Goal: Find specific page/section: Find specific page/section

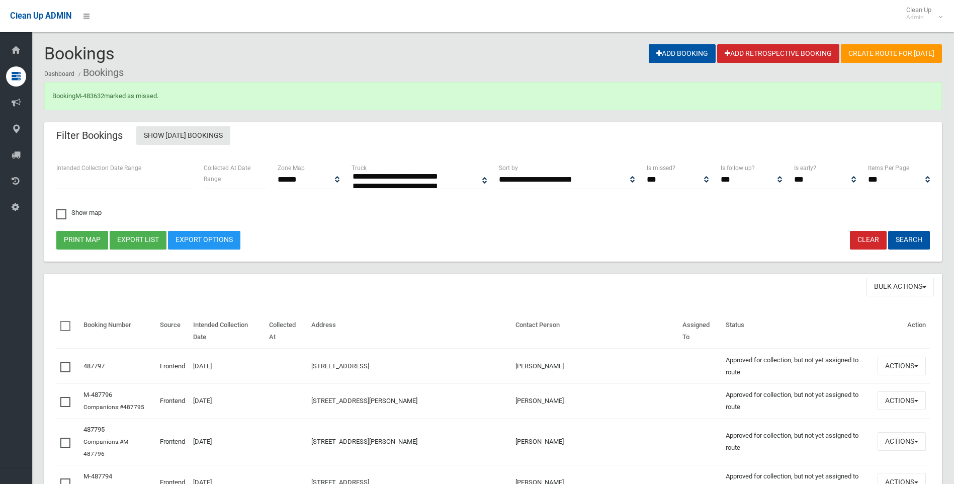
select select
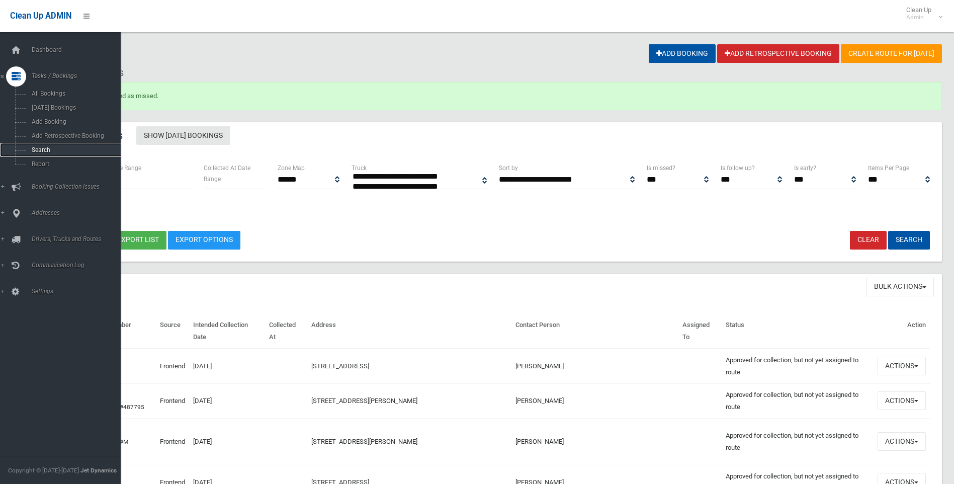
click at [35, 145] on link "Search" at bounding box center [64, 150] width 128 height 14
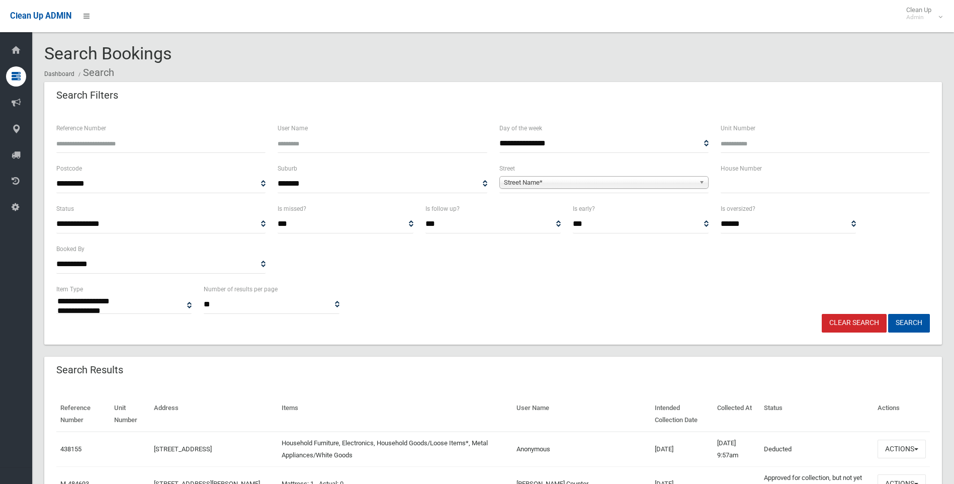
select select
click at [784, 182] on input "text" at bounding box center [824, 183] width 209 height 19
type input "**"
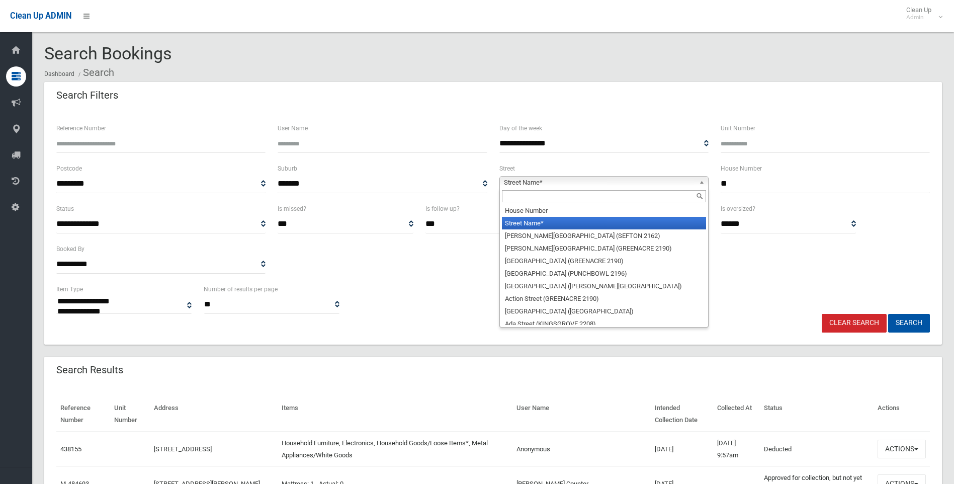
click at [578, 181] on span "Street Name*" at bounding box center [599, 182] width 191 height 12
click at [554, 195] on input "text" at bounding box center [604, 196] width 204 height 12
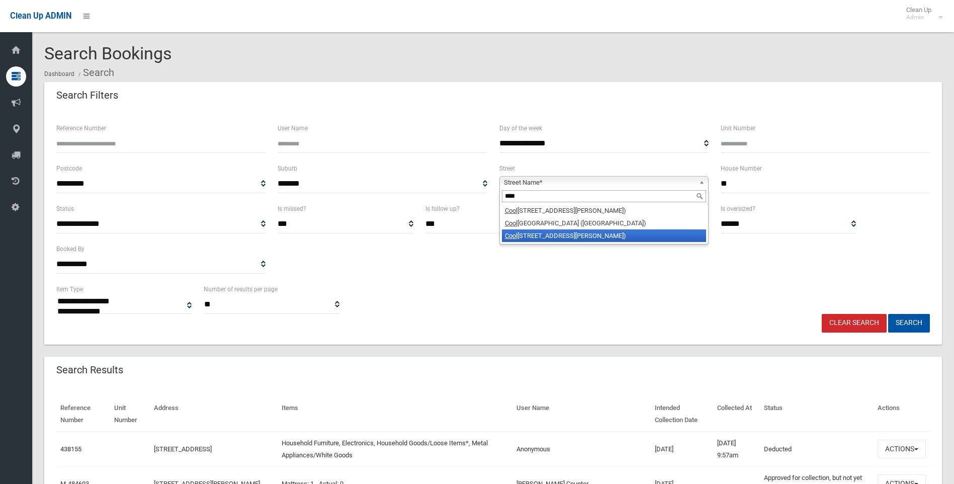
type input "****"
click at [580, 235] on li "Cool [STREET_ADDRESS][PERSON_NAME])" at bounding box center [604, 235] width 204 height 13
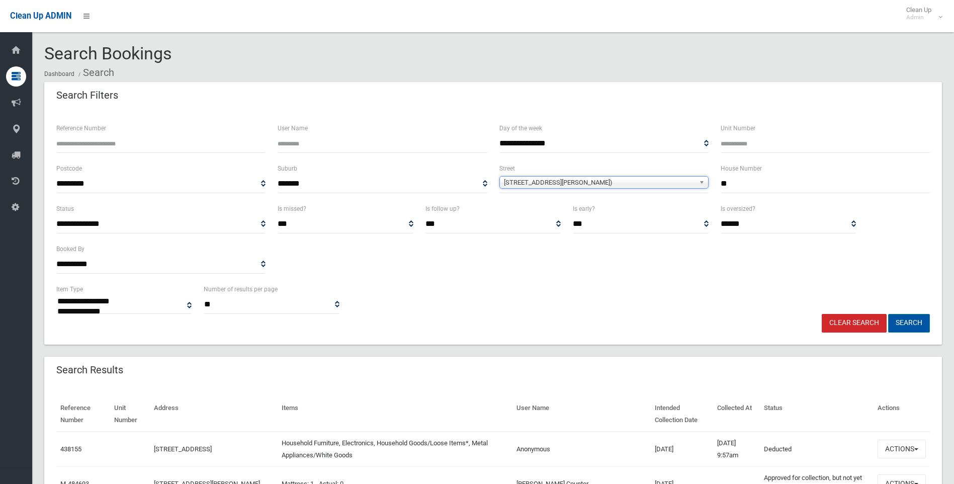
click at [915, 331] on button "Search" at bounding box center [909, 323] width 42 height 19
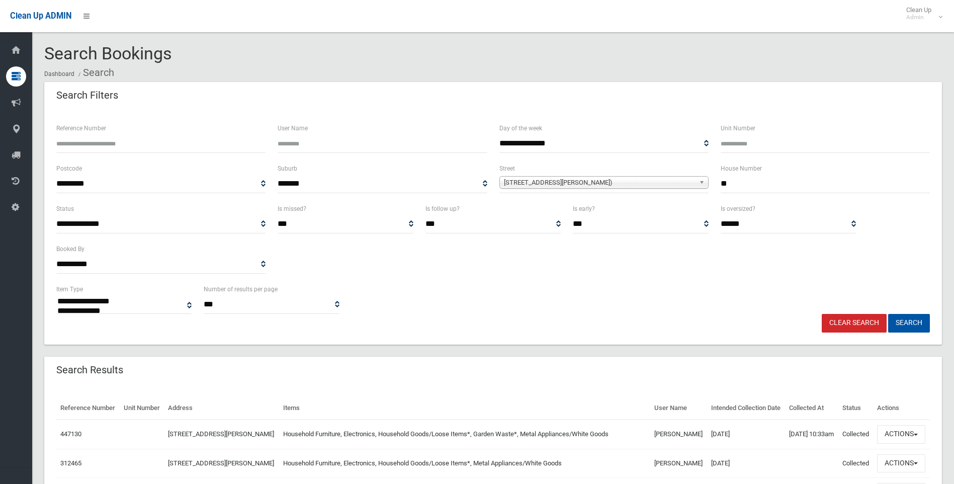
select select
